Goal: Task Accomplishment & Management: Manage account settings

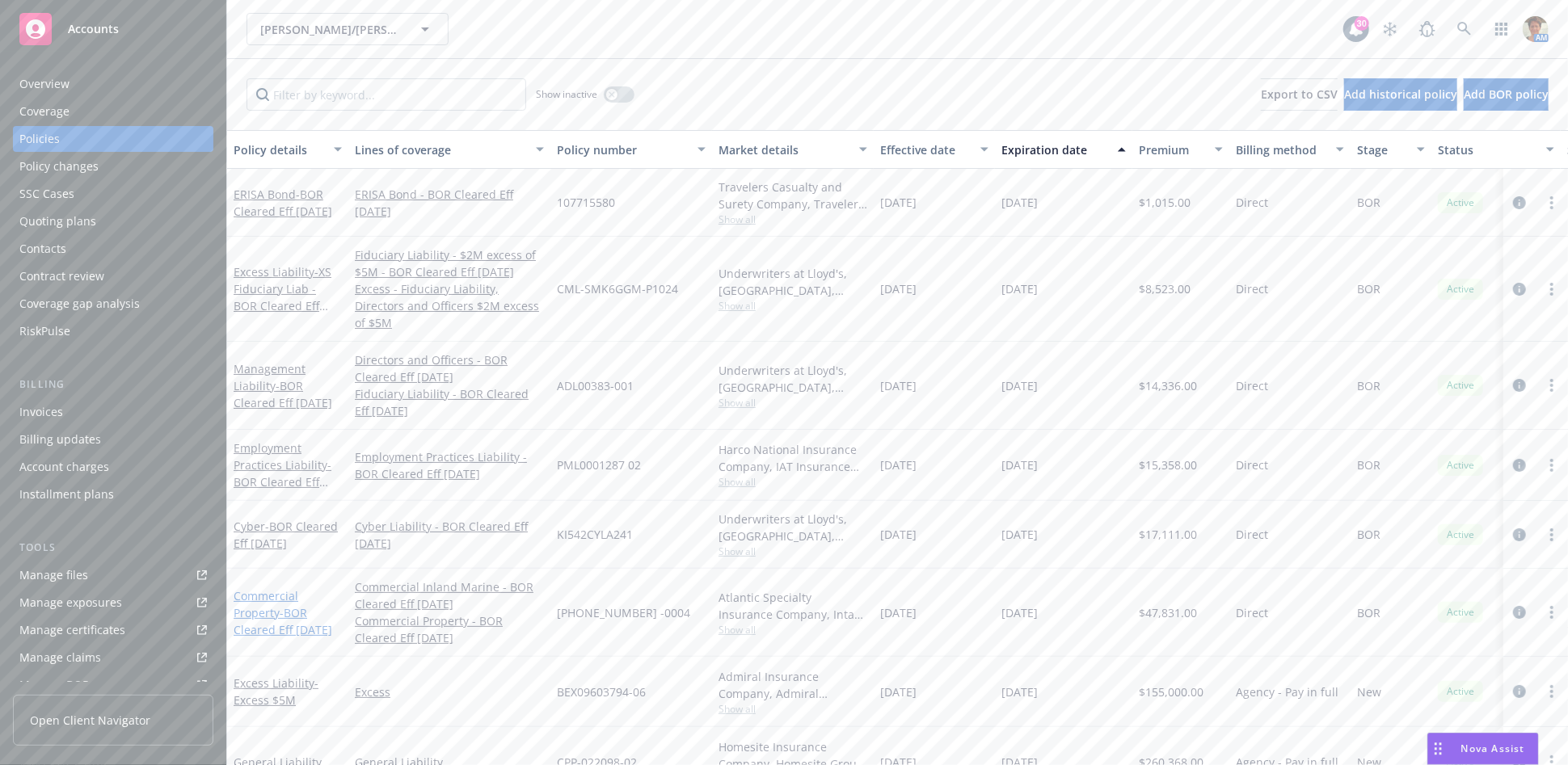
click at [261, 600] on link "Commercial Property - BOR Cleared Eff 5/21/2025" at bounding box center [283, 613] width 99 height 49
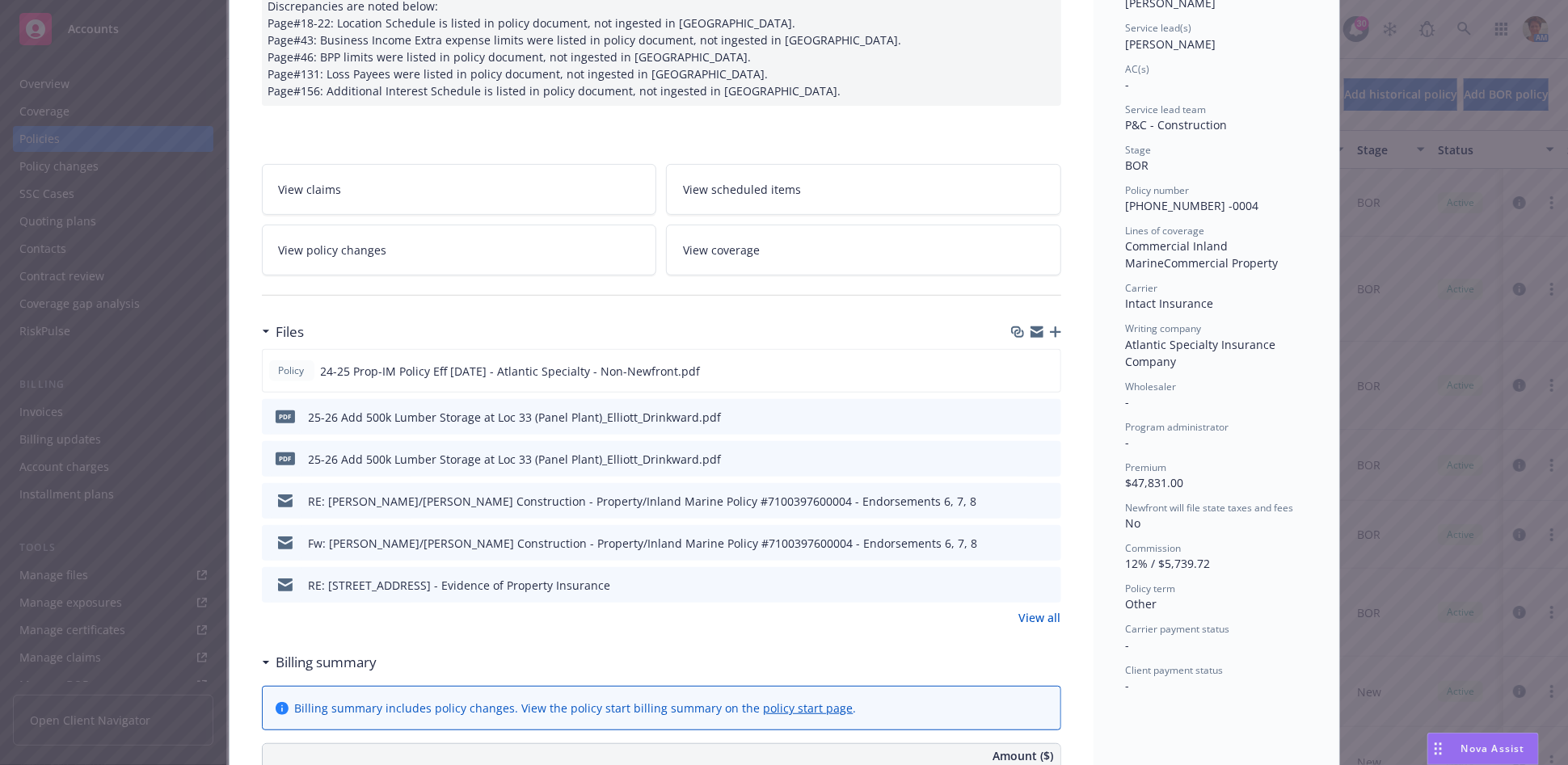
scroll to position [269, 0]
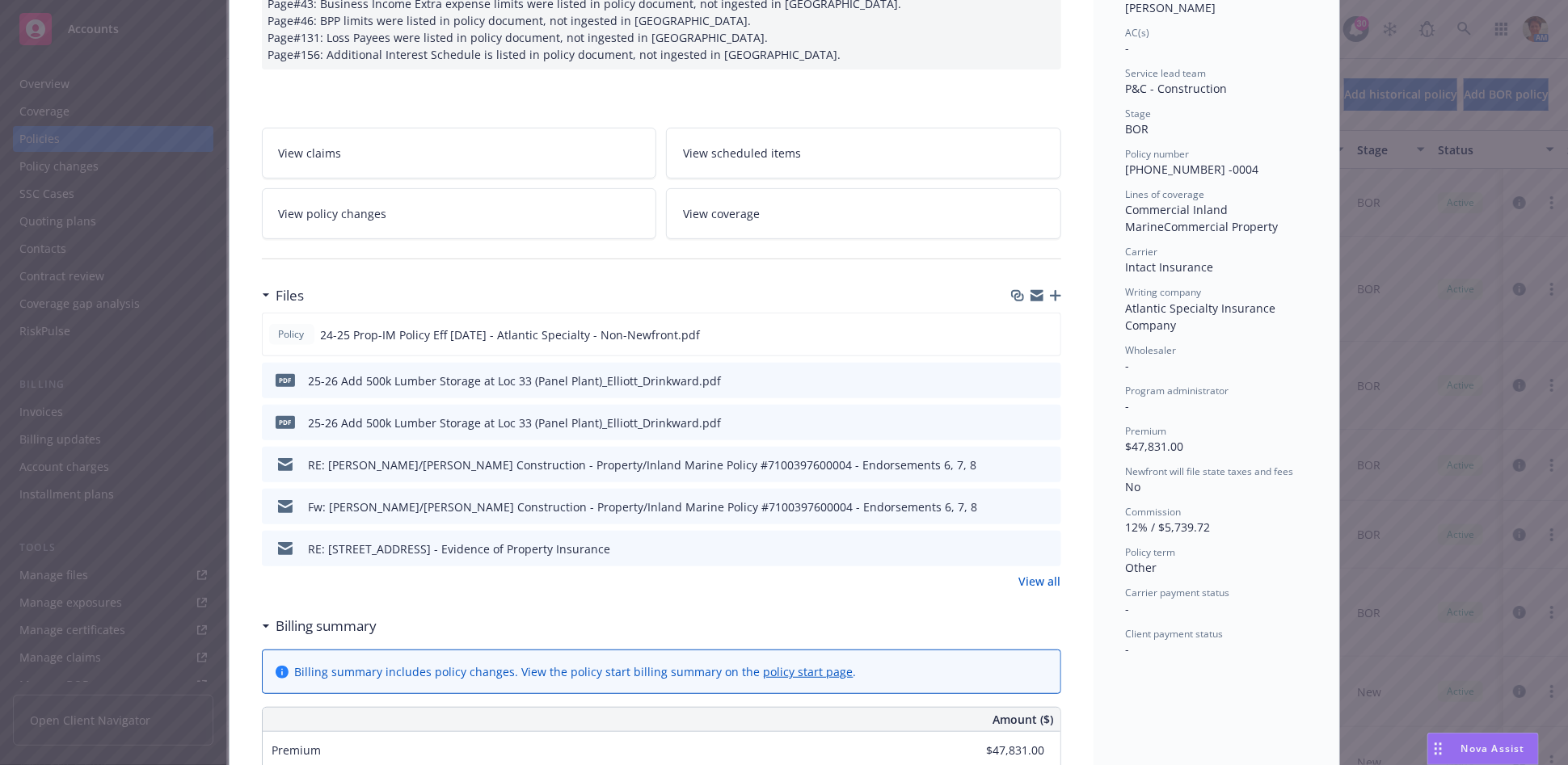
click at [704, 210] on span "View coverage" at bounding box center [722, 213] width 77 height 17
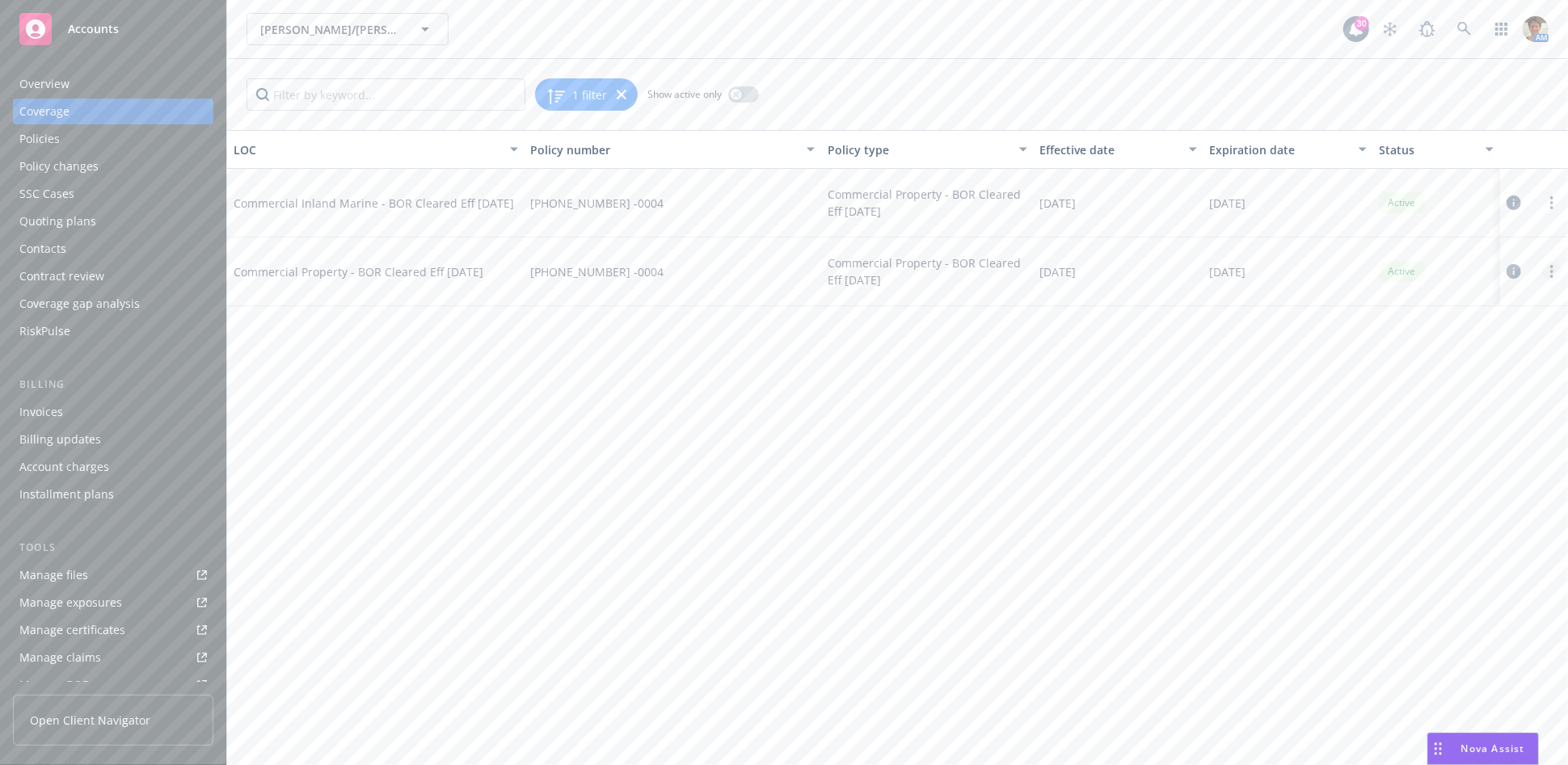
click at [1553, 272] on icon "more" at bounding box center [1551, 271] width 3 height 13
click at [1406, 303] on link "Edit coverage" at bounding box center [1453, 304] width 213 height 33
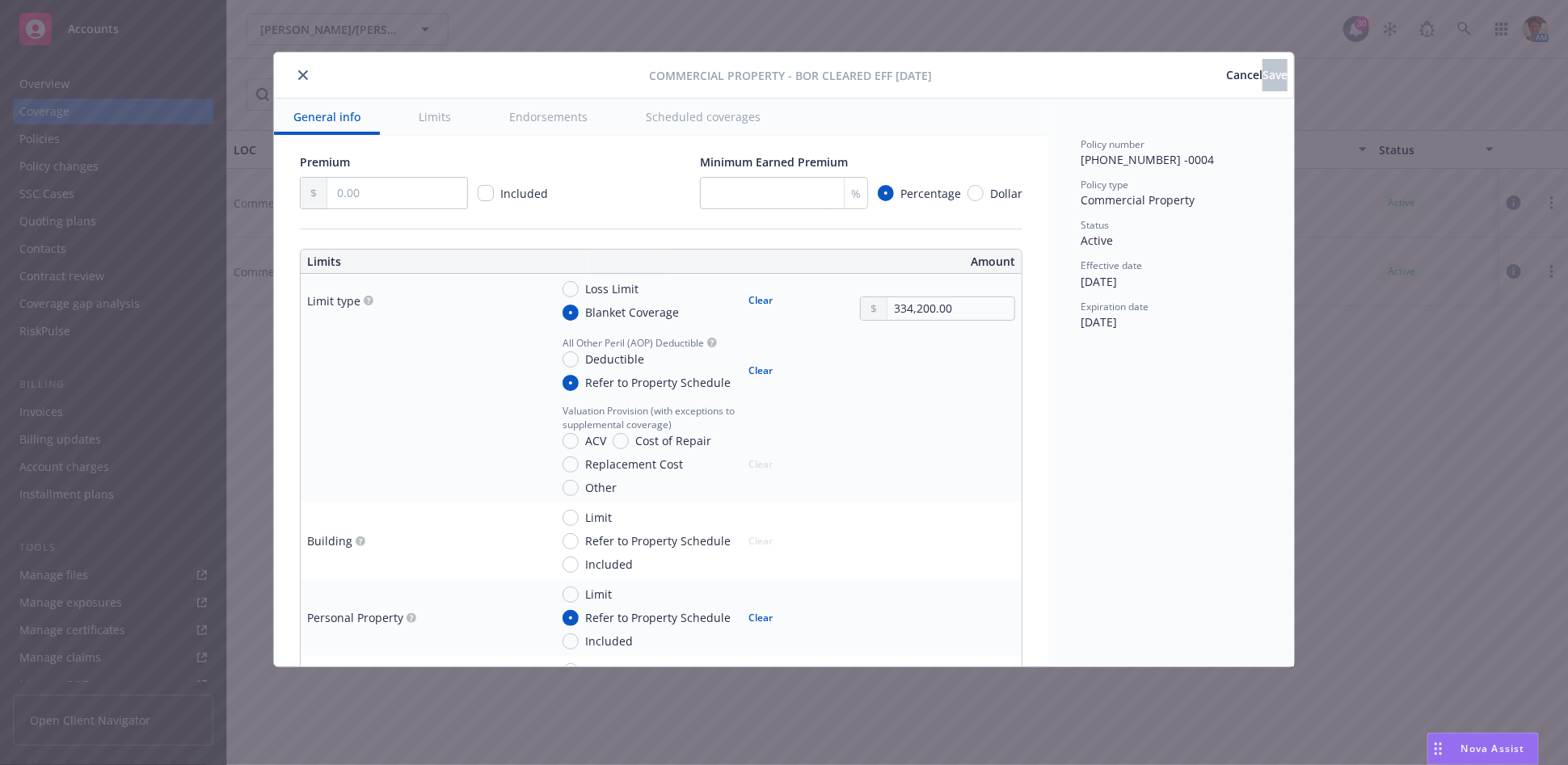
scroll to position [359, 0]
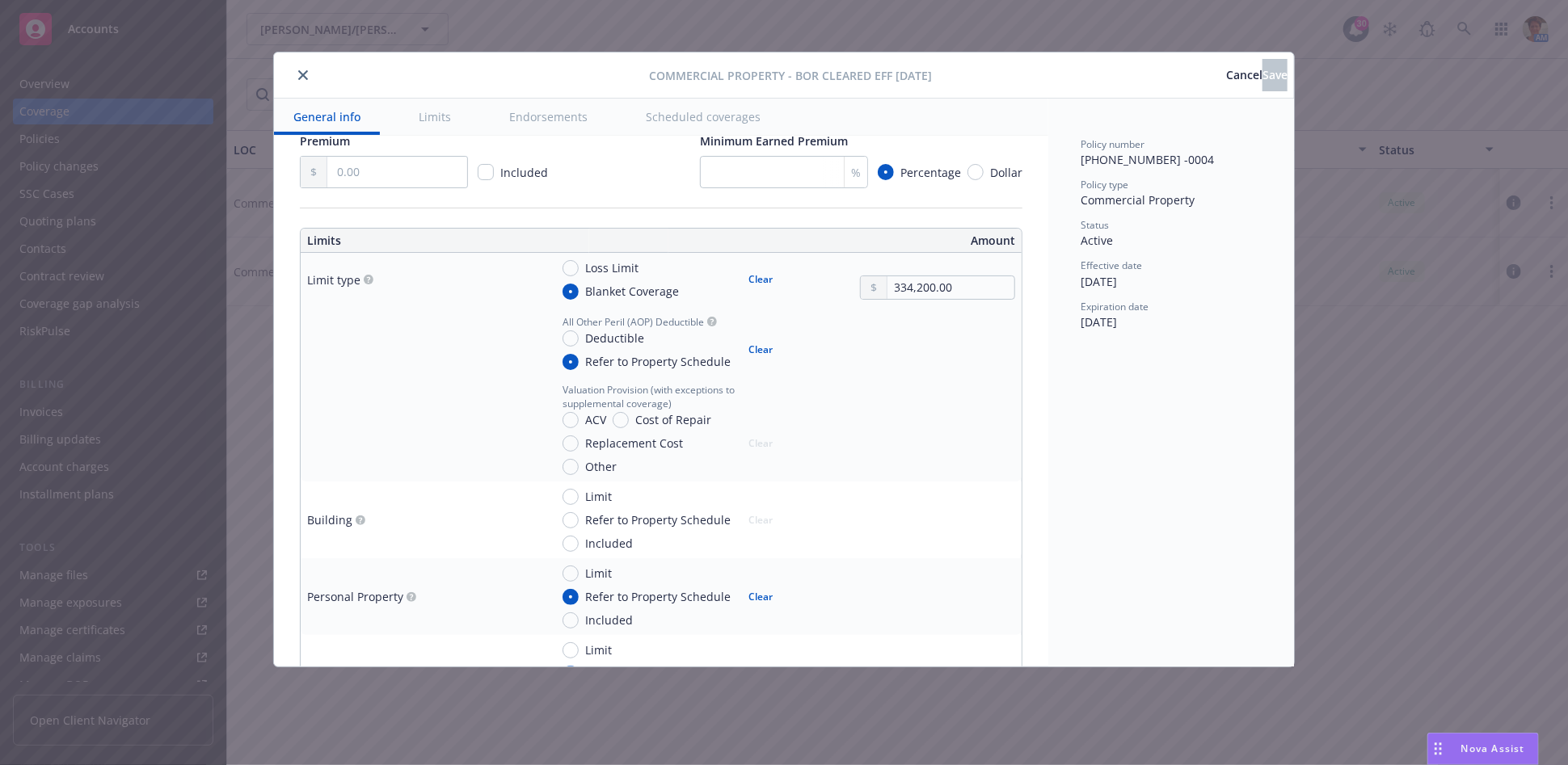
type textarea "x"
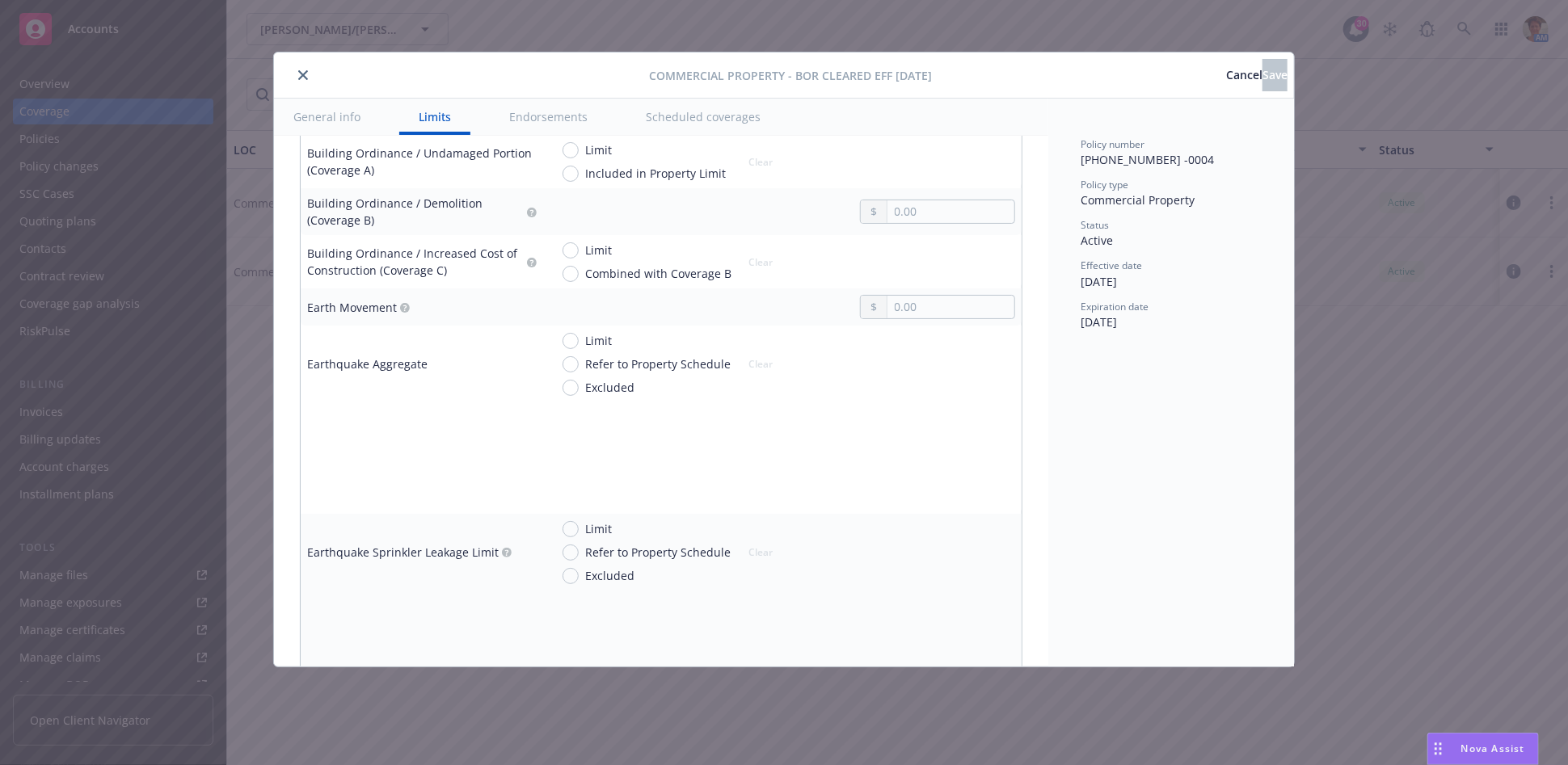
scroll to position [808, 0]
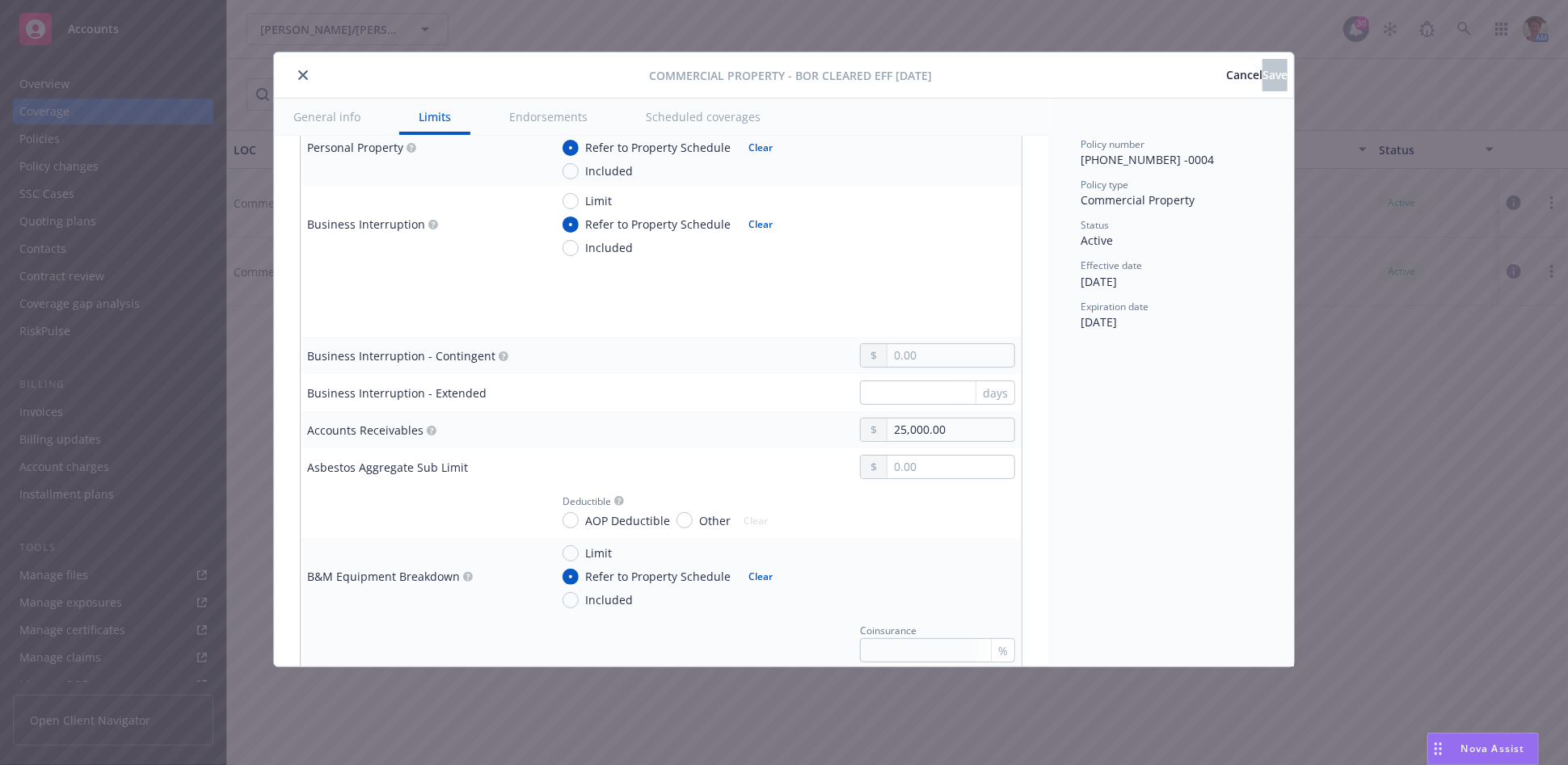
click at [1226, 71] on span "Cancel" at bounding box center [1244, 75] width 37 height 16
